Goal: Transaction & Acquisition: Purchase product/service

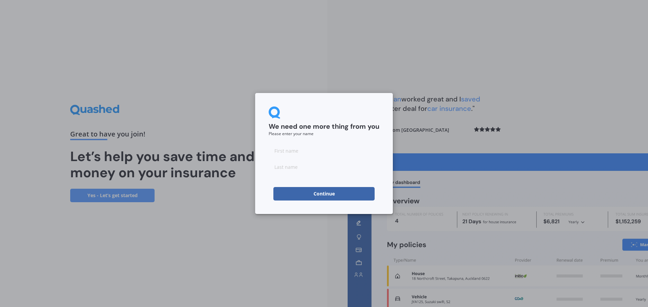
click at [278, 151] on input at bounding box center [323, 150] width 111 height 13
type input "[GEOGRAPHIC_DATA]"
click at [288, 168] on input at bounding box center [323, 166] width 111 height 13
type input "[PERSON_NAME]"
click at [307, 192] on button "Continue" at bounding box center [323, 193] width 101 height 13
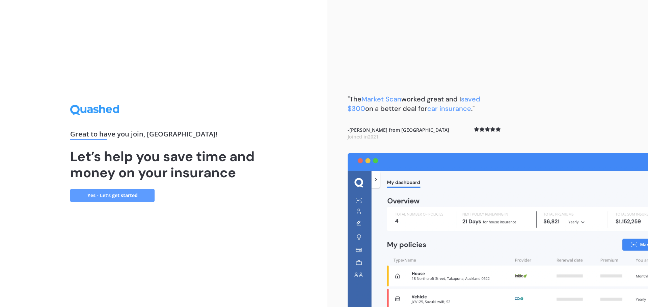
click at [112, 197] on link "Yes - Let’s get started" at bounding box center [112, 195] width 84 height 13
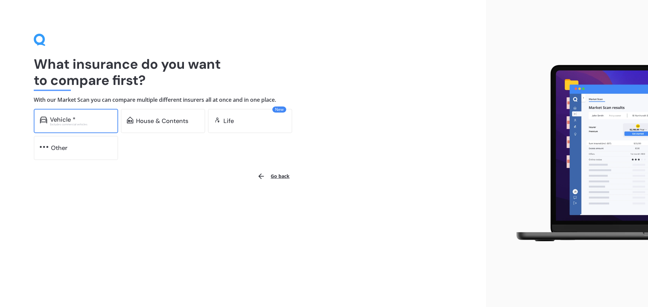
click at [70, 123] on div "Excludes commercial vehicles" at bounding box center [81, 124] width 62 height 3
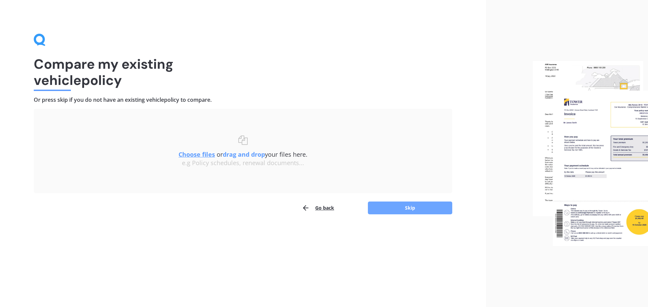
click at [398, 207] on button "Skip" at bounding box center [410, 208] width 84 height 13
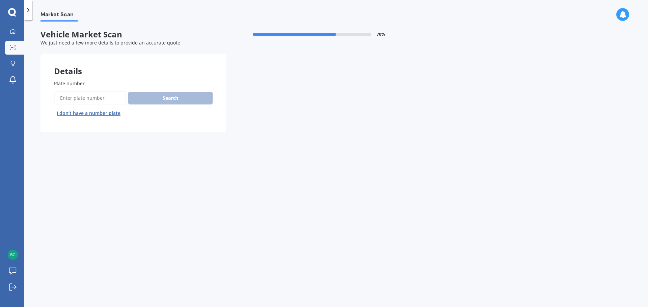
click at [137, 81] on label "Plate number" at bounding box center [132, 83] width 156 height 7
click at [125, 91] on input "Plate number" at bounding box center [90, 98] width 72 height 14
type input "NAU165"
click at [165, 95] on button "Search" at bounding box center [170, 98] width 84 height 13
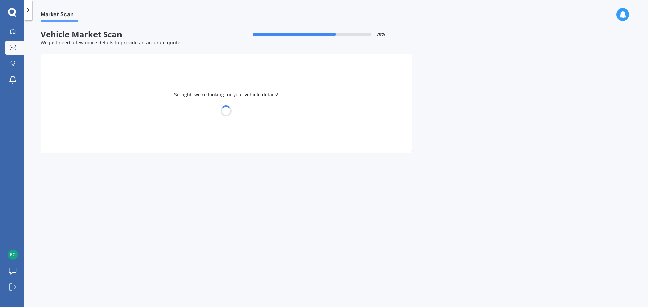
select select "TOYOTA"
select select "ESTIMA"
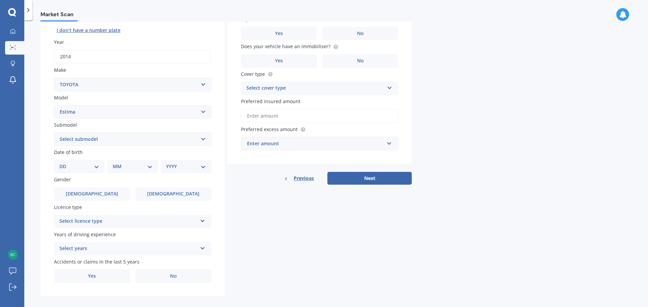
scroll to position [90, 0]
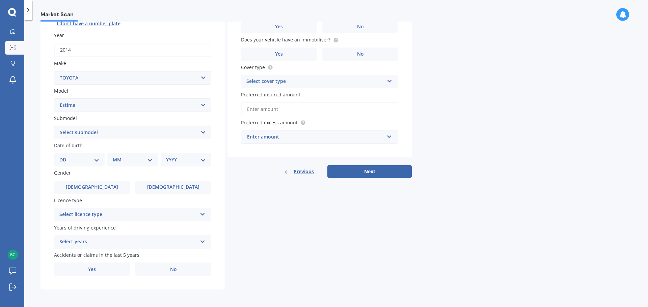
click at [205, 133] on select "Select submodel (All other) Diesel Emina Hybrid Hybrid X Lucida Lucida Hybrid S…" at bounding box center [132, 132] width 157 height 13
select select "EMINA"
click at [54, 126] on select "Select submodel (All other) Diesel Emina Hybrid Hybrid X Lucida Lucida Hybrid S…" at bounding box center [132, 132] width 157 height 13
click at [91, 189] on span "[DEMOGRAPHIC_DATA]" at bounding box center [92, 187] width 54 height 6
click at [0, 0] on input "[DEMOGRAPHIC_DATA]" at bounding box center [0, 0] width 0 height 0
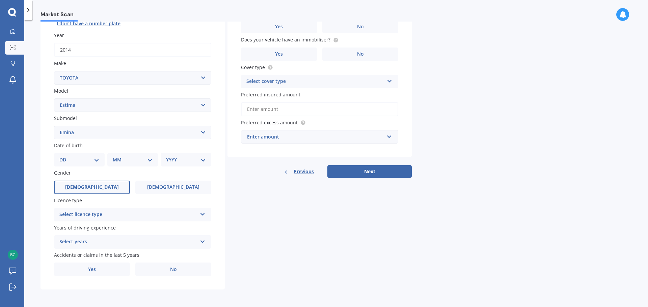
click at [95, 160] on select "DD 01 02 03 04 05 06 07 08 09 10 11 12 13 14 15 16 17 18 19 20 21 22 23 24 25 2…" at bounding box center [79, 159] width 40 height 7
select select "01"
click at [65, 156] on select "DD 01 02 03 04 05 06 07 08 09 10 11 12 13 14 15 16 17 18 19 20 21 22 23 24 25 2…" at bounding box center [79, 159] width 40 height 7
click at [150, 160] on select "MM 01 02 03 04 05 06 07 08 09 10 11 12" at bounding box center [133, 159] width 37 height 7
select select "02"
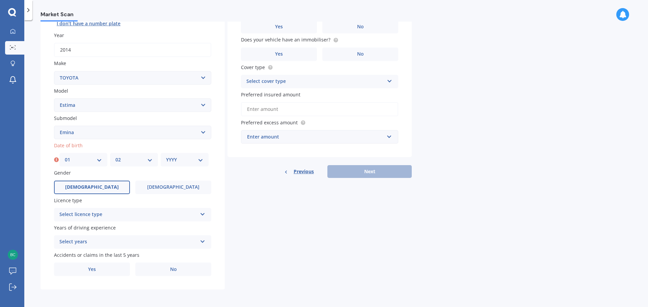
click at [115, 156] on select "MM 01 02 03 04 05 06 07 08 09 10 11 12" at bounding box center [133, 159] width 37 height 7
click at [201, 161] on select "YYYY 2025 2024 2023 2022 2021 2020 2019 2018 2017 2016 2015 2014 2013 2012 2011…" at bounding box center [184, 159] width 37 height 7
select select "1960"
click at [166, 156] on select "YYYY 2025 2024 2023 2022 2021 2020 2019 2018 2017 2016 2015 2014 2013 2012 2011…" at bounding box center [184, 159] width 37 height 7
click at [98, 187] on label "[DEMOGRAPHIC_DATA]" at bounding box center [92, 187] width 76 height 13
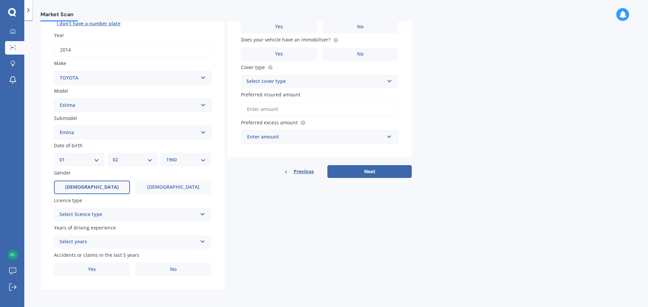
click at [0, 0] on input "[DEMOGRAPHIC_DATA]" at bounding box center [0, 0] width 0 height 0
click at [204, 215] on icon at bounding box center [203, 213] width 6 height 5
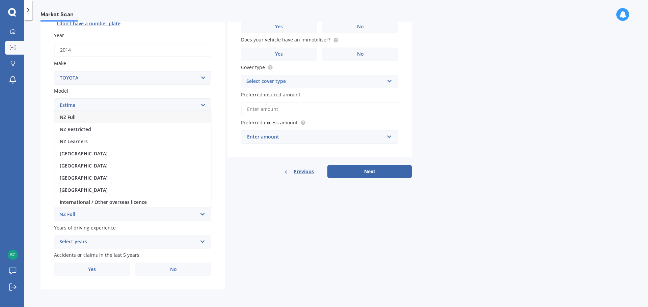
click at [69, 119] on span "NZ Full" at bounding box center [68, 117] width 16 height 6
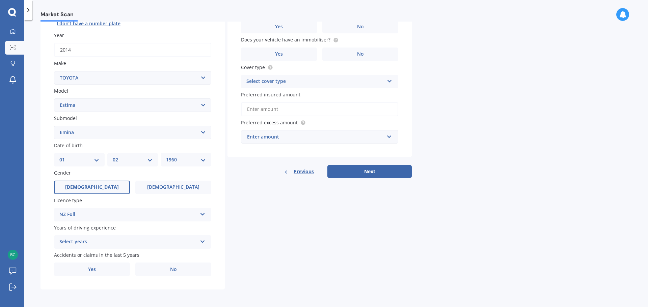
click at [202, 243] on icon at bounding box center [203, 240] width 6 height 5
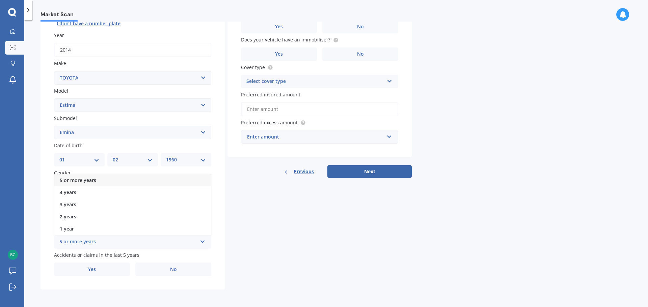
click at [80, 179] on span "5 or more years" at bounding box center [78, 180] width 36 height 6
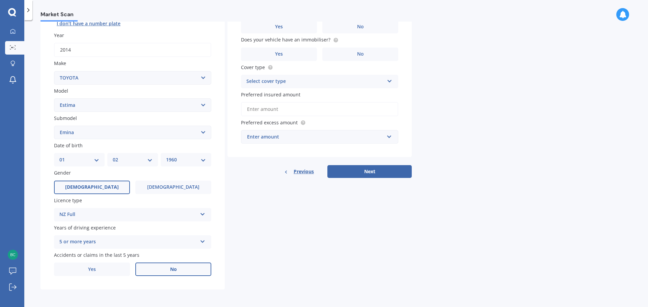
click at [180, 269] on label "No" at bounding box center [173, 269] width 76 height 13
click at [0, 0] on input "No" at bounding box center [0, 0] width 0 height 0
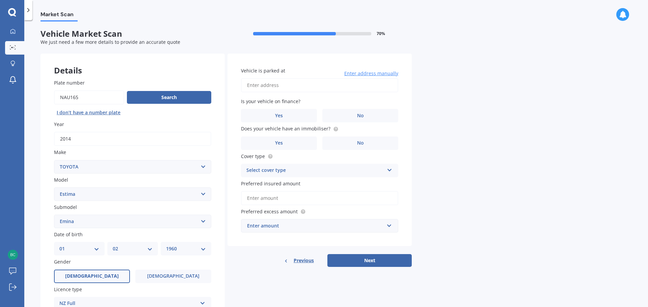
scroll to position [0, 0]
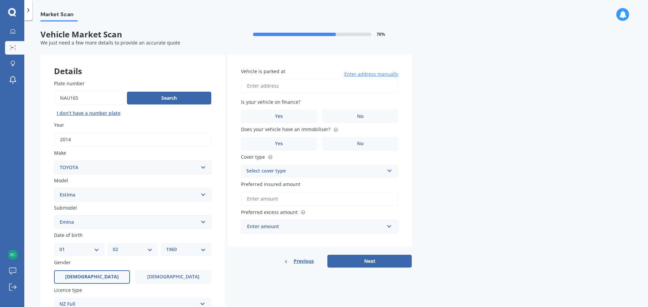
click at [251, 86] on input "Vehicle is parked at" at bounding box center [319, 86] width 157 height 14
type input "[STREET_ADDRESS][PERSON_NAME]"
click at [367, 114] on label "No" at bounding box center [360, 116] width 76 height 13
click at [0, 0] on input "No" at bounding box center [0, 0] width 0 height 0
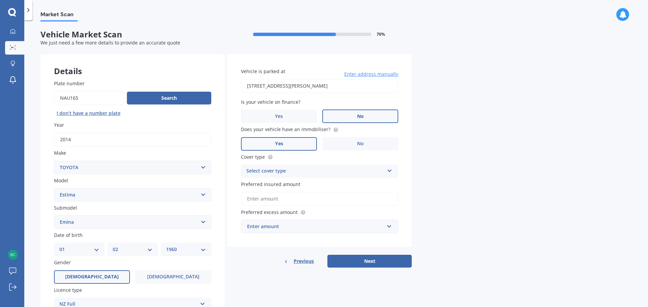
click at [285, 141] on label "Yes" at bounding box center [279, 143] width 76 height 13
click at [0, 0] on input "Yes" at bounding box center [0, 0] width 0 height 0
click at [390, 171] on icon at bounding box center [390, 169] width 6 height 5
click at [269, 183] on span "Comprehensive" at bounding box center [265, 184] width 36 height 6
click at [260, 200] on input "Preferred insured amount" at bounding box center [319, 199] width 157 height 14
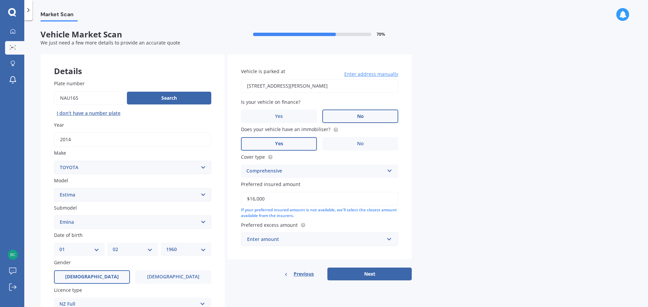
type input "$16,000"
click at [390, 241] on input "text" at bounding box center [316, 239] width 151 height 13
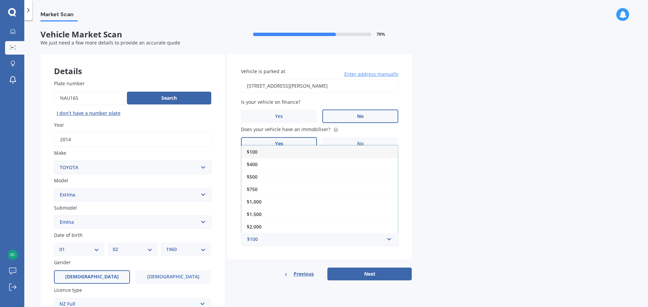
click at [254, 177] on span "$500" at bounding box center [252, 177] width 11 height 6
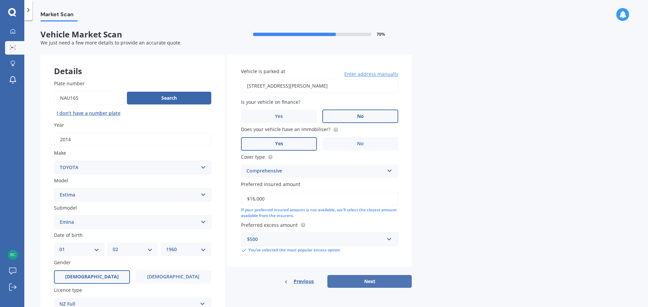
click at [370, 281] on button "Next" at bounding box center [369, 281] width 84 height 13
select select "01"
select select "02"
select select "1960"
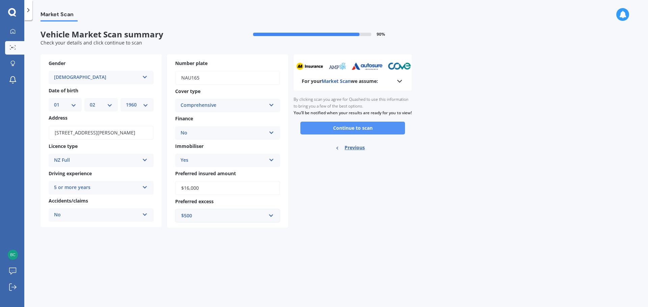
click at [336, 135] on button "Continue to scan" at bounding box center [352, 128] width 105 height 13
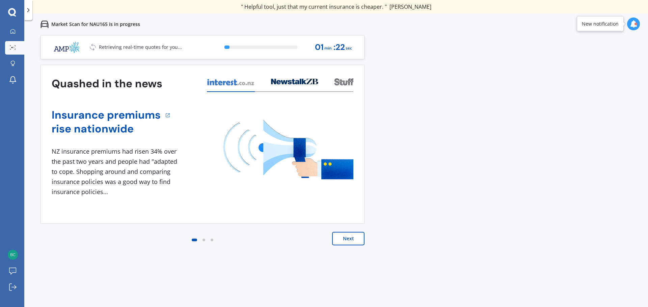
click at [354, 240] on button "Next" at bounding box center [348, 238] width 32 height 13
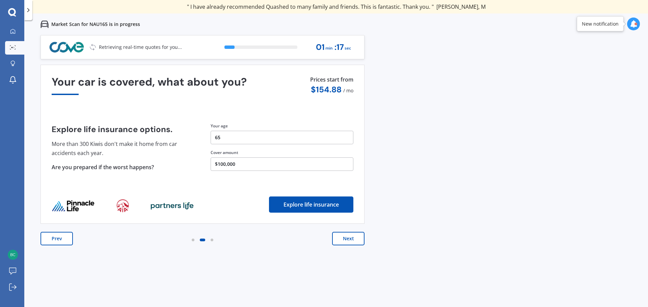
click at [353, 240] on button "Next" at bounding box center [348, 238] width 32 height 13
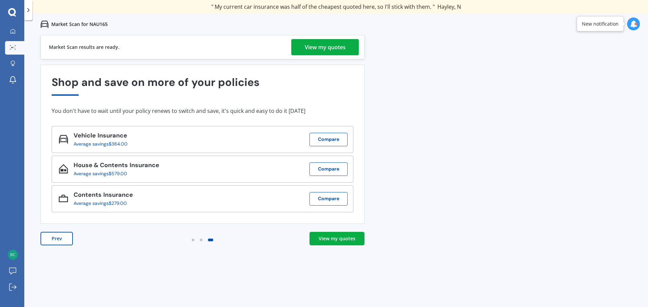
click at [340, 236] on div "View my quotes" at bounding box center [336, 238] width 37 height 7
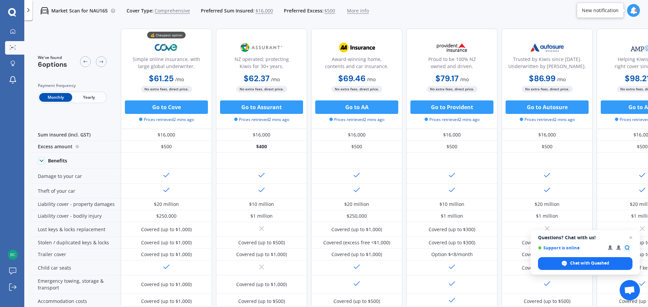
click at [88, 97] on span "Yearly" at bounding box center [88, 97] width 33 height 9
click at [51, 97] on span "Monthly" at bounding box center [55, 97] width 33 height 9
drag, startPoint x: 171, startPoint y: 108, endPoint x: 91, endPoint y: 98, distance: 80.5
click at [91, 98] on span "Yearly" at bounding box center [88, 97] width 33 height 9
click at [59, 99] on span "Monthly" at bounding box center [55, 97] width 33 height 9
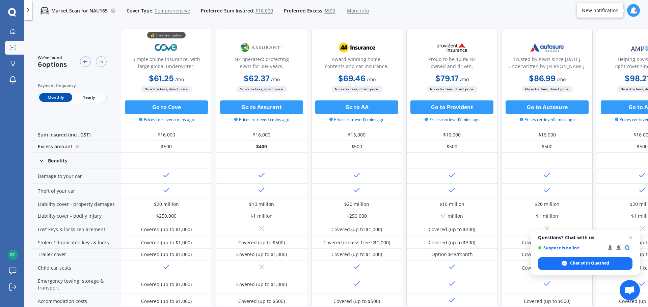
click at [87, 95] on span "Yearly" at bounding box center [88, 97] width 33 height 9
click at [55, 95] on span "Monthly" at bounding box center [55, 97] width 33 height 9
click at [92, 96] on span "Yearly" at bounding box center [88, 97] width 33 height 9
click at [55, 99] on span "Monthly" at bounding box center [55, 97] width 33 height 9
click at [89, 97] on span "Yearly" at bounding box center [88, 97] width 33 height 9
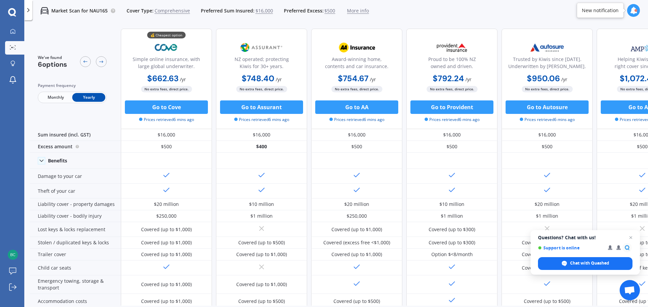
click at [55, 96] on span "Monthly" at bounding box center [55, 97] width 33 height 9
click at [87, 97] on span "Yearly" at bounding box center [88, 97] width 33 height 9
click at [173, 109] on button "Go to Cove" at bounding box center [166, 107] width 83 height 13
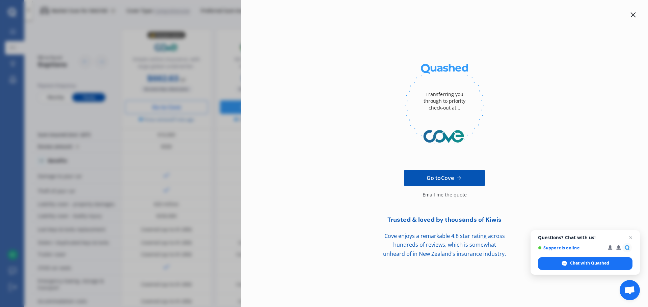
click at [437, 179] on span "Go to Cove" at bounding box center [439, 178] width 27 height 8
